Goal: Use online tool/utility: Use online tool/utility

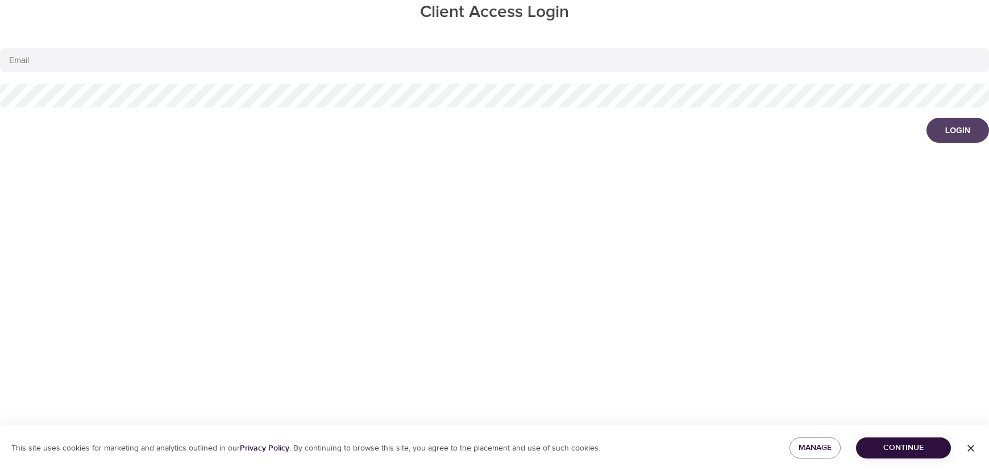
type input "[PERSON_NAME][EMAIL_ADDRESS][DOMAIN_NAME]"
click at [942, 129] on button "Login" at bounding box center [957, 130] width 63 height 25
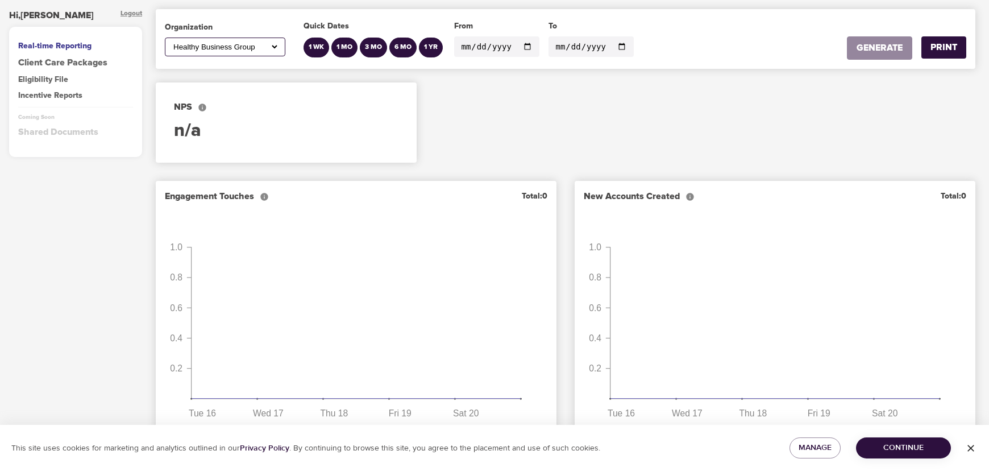
click at [255, 47] on select "All AbleTo Artnet Avocado Green Brands [PERSON_NAME] Media Group Brightline Cen…" at bounding box center [225, 47] width 108 height 10
select select "541"
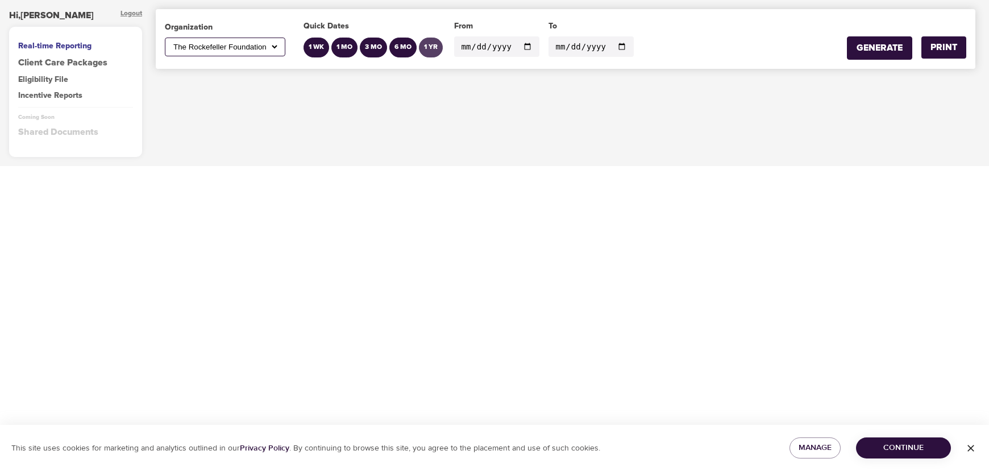
click at [437, 44] on div "1 YR" at bounding box center [431, 48] width 14 height 10
click at [425, 48] on div "1 YR" at bounding box center [431, 48] width 14 height 10
click at [863, 47] on div "GENERATE" at bounding box center [880, 47] width 46 height 13
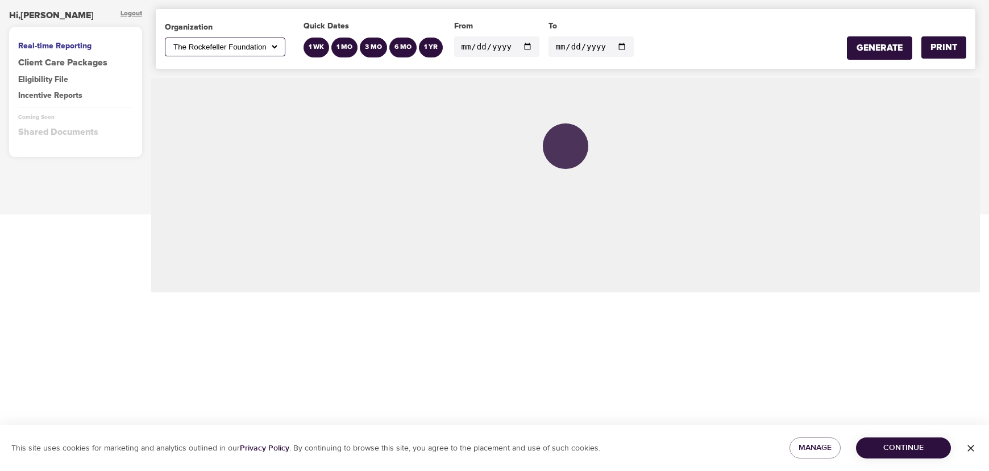
drag, startPoint x: 895, startPoint y: 435, endPoint x: 900, endPoint y: 446, distance: 11.2
click at [895, 437] on div "This site uses cookies for marketing and analytics outlined in our Privacy Poli…" at bounding box center [494, 448] width 989 height 46
click at [900, 446] on span "Continue" at bounding box center [903, 447] width 77 height 14
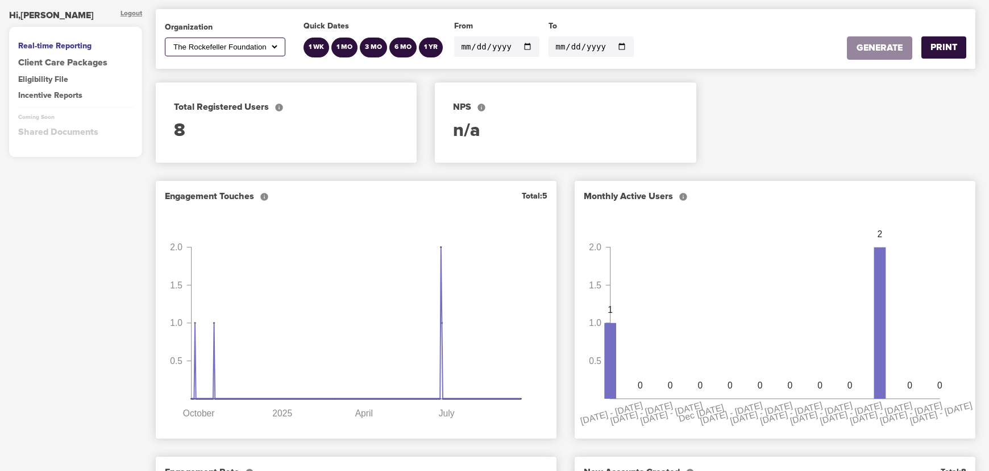
click at [534, 48] on input "[DATE]" at bounding box center [496, 46] width 85 height 20
click at [529, 47] on input "[DATE]" at bounding box center [496, 46] width 85 height 20
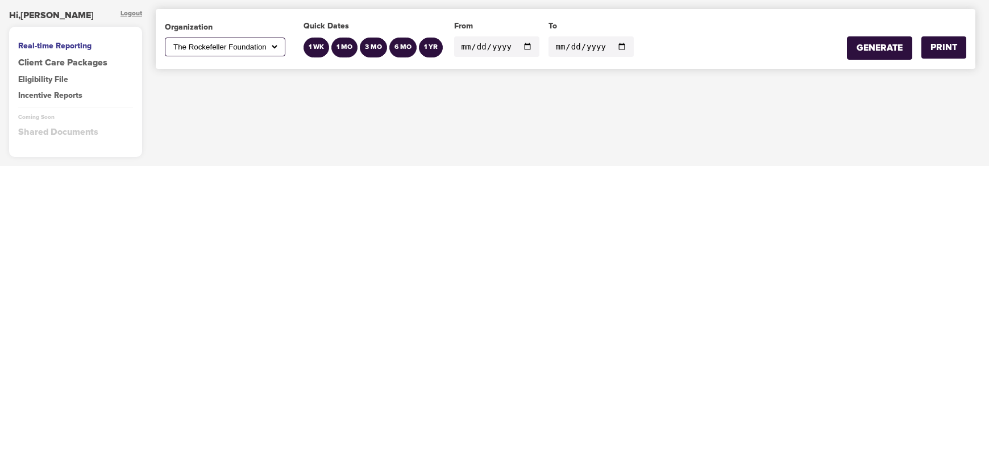
type input "[DATE]"
click at [867, 44] on div "GENERATE" at bounding box center [880, 47] width 46 height 13
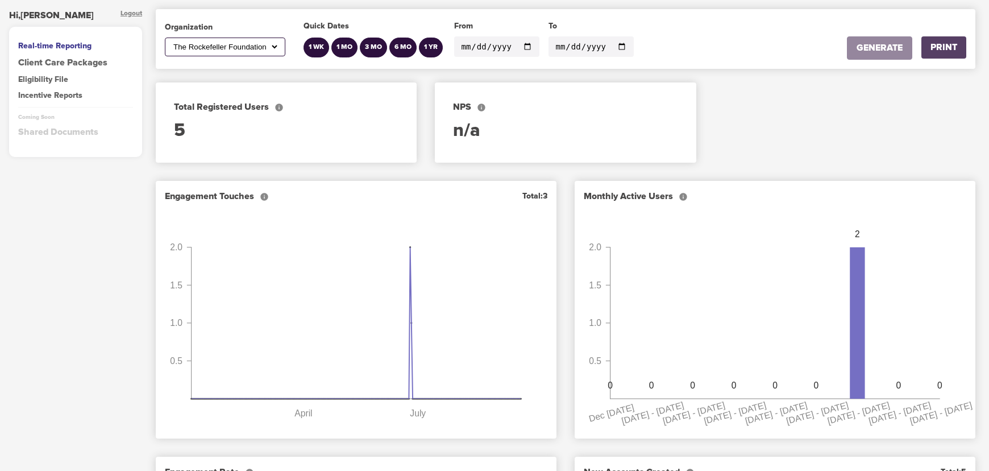
click at [944, 49] on div "PRINT" at bounding box center [943, 47] width 27 height 13
click at [950, 50] on div "PRINT" at bounding box center [943, 47] width 27 height 13
